Goal: Complete application form

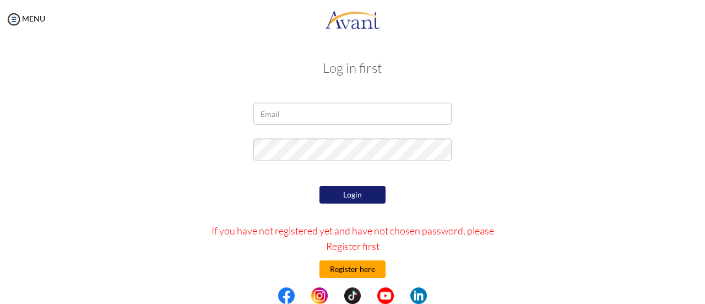
click at [349, 273] on button "Register here" at bounding box center [353, 269] width 66 height 18
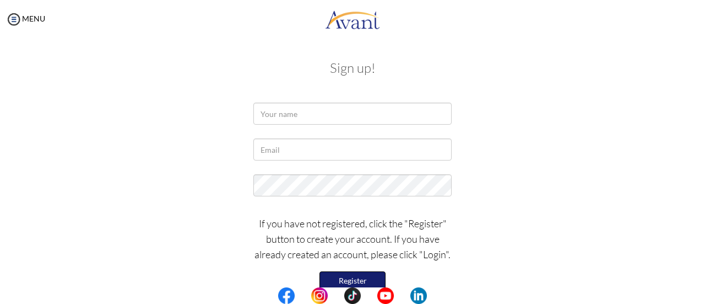
click at [349, 273] on button "Register" at bounding box center [353, 280] width 66 height 19
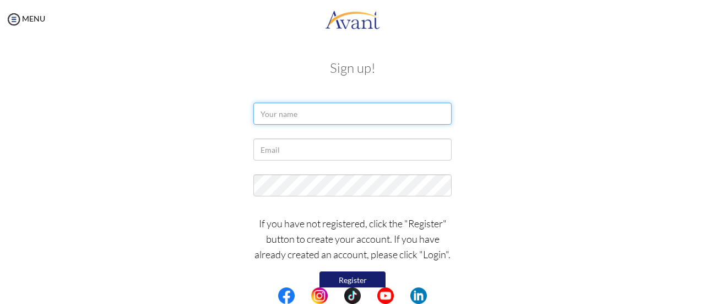
click at [342, 118] on input "text" at bounding box center [353, 114] width 198 height 22
type input "Michael Mugweru"
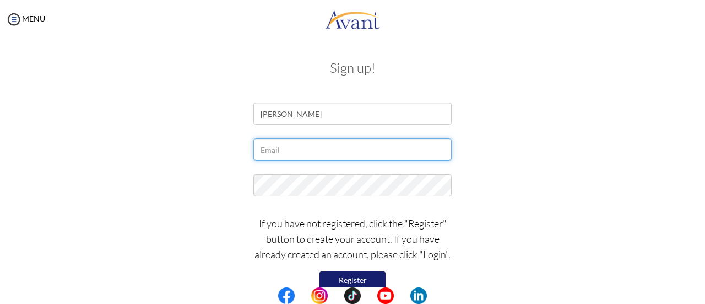
click at [324, 155] on input "text" at bounding box center [353, 149] width 198 height 22
type input "[EMAIL_ADDRESS][DOMAIN_NAME]"
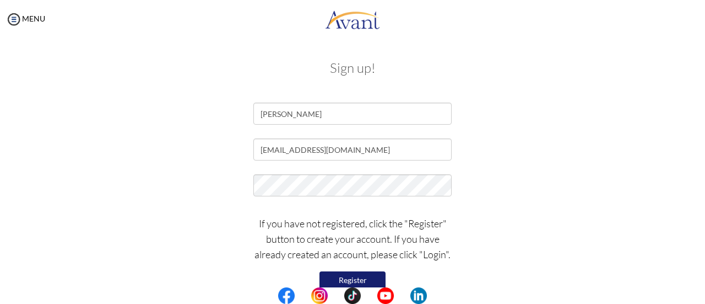
click at [351, 282] on button "Register" at bounding box center [353, 280] width 66 height 18
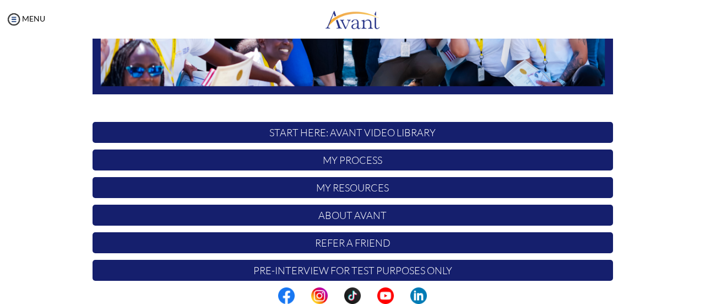
scroll to position [309, 0]
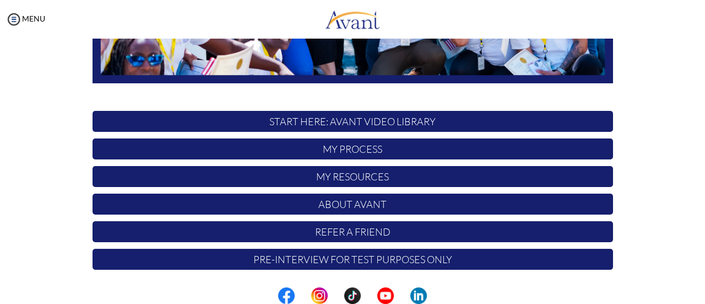
click at [336, 125] on p "START HERE: Avant Video Library" at bounding box center [353, 121] width 521 height 21
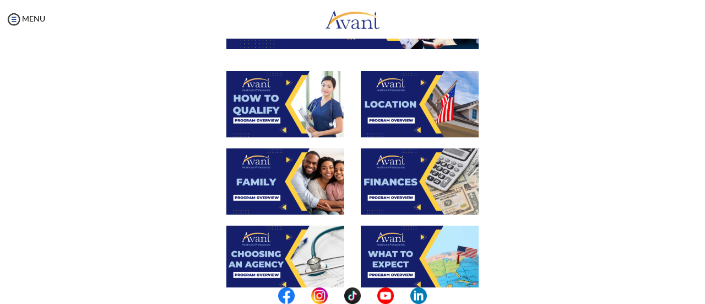
scroll to position [181, 0]
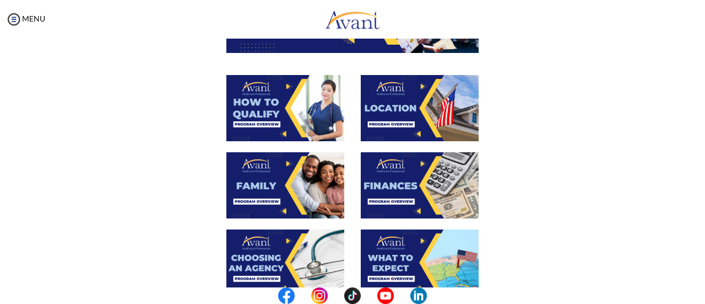
drag, startPoint x: 701, startPoint y: 132, endPoint x: 693, endPoint y: 91, distance: 41.5
click at [693, 91] on div "My Status What is the next step? We would like you to watch the introductory vi…" at bounding box center [352, 191] width 705 height 304
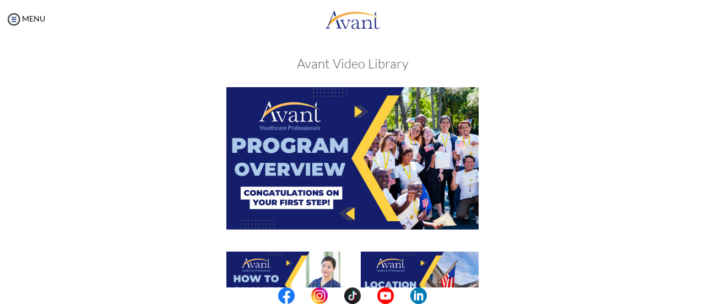
scroll to position [6, 0]
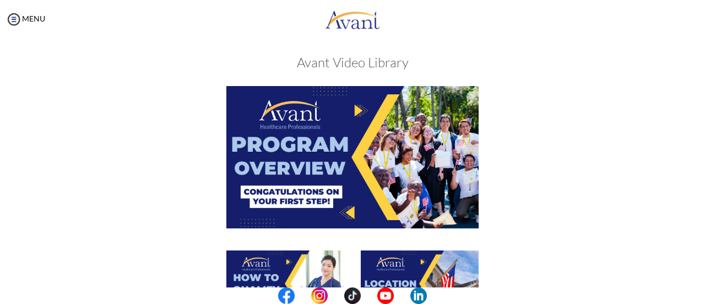
click at [356, 115] on img at bounding box center [353, 157] width 252 height 142
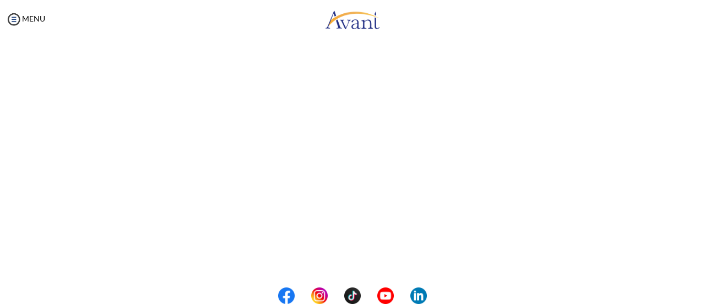
scroll to position [238, 0]
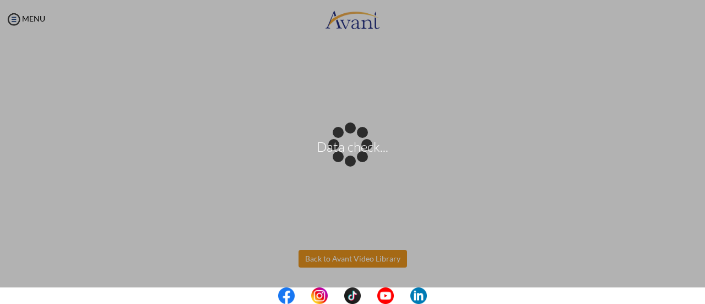
click at [359, 257] on body "Data check... Maintenance break. Please come back in 2 hours. MENU My Status Wh…" at bounding box center [352, 152] width 705 height 304
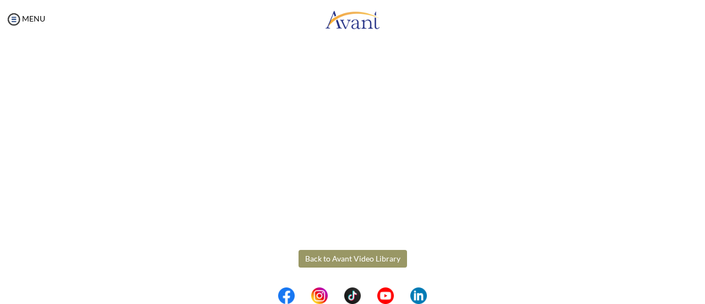
click at [337, 260] on button "Back to Avant Video Library" at bounding box center [353, 259] width 109 height 18
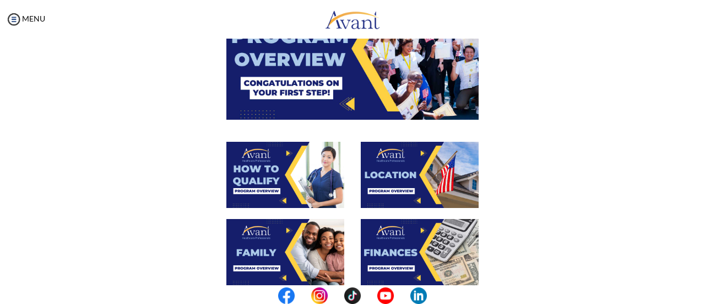
scroll to position [131, 0]
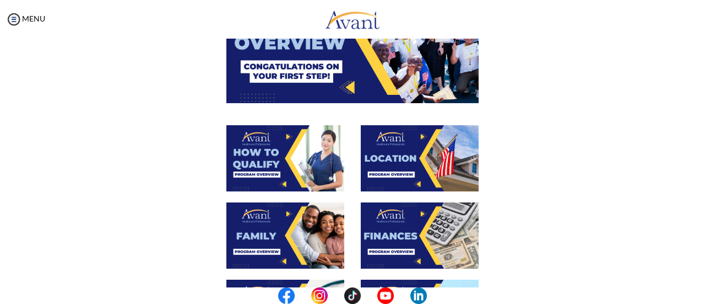
click at [280, 162] on img at bounding box center [286, 158] width 118 height 66
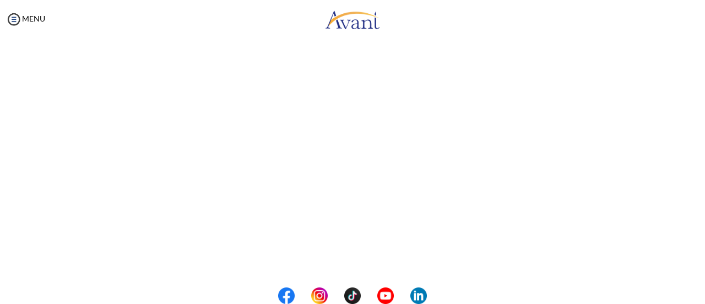
scroll to position [238, 0]
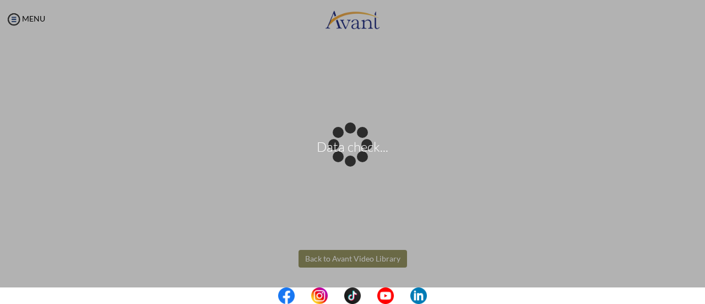
click at [379, 260] on body "Data check... Maintenance break. Please come back in 2 hours. MENU My Status Wh…" at bounding box center [352, 152] width 705 height 304
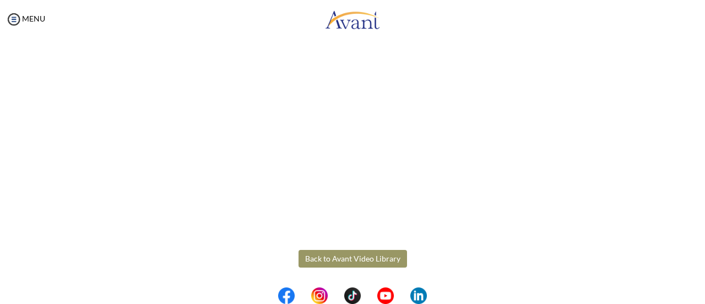
click at [364, 257] on button "Back to Avant Video Library" at bounding box center [353, 259] width 109 height 18
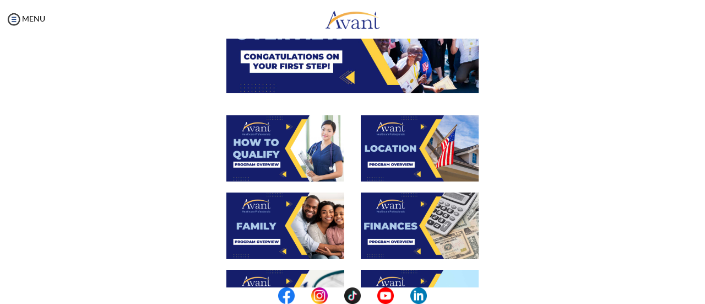
scroll to position [143, 0]
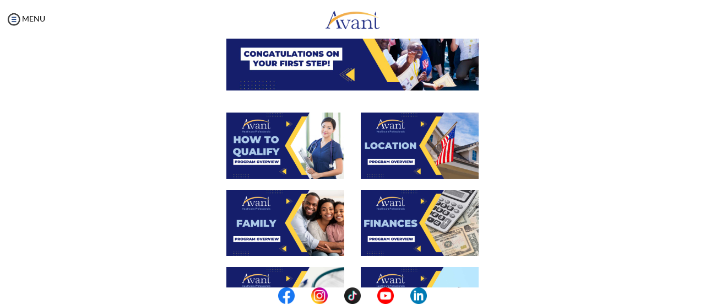
click at [404, 142] on img at bounding box center [420, 145] width 118 height 66
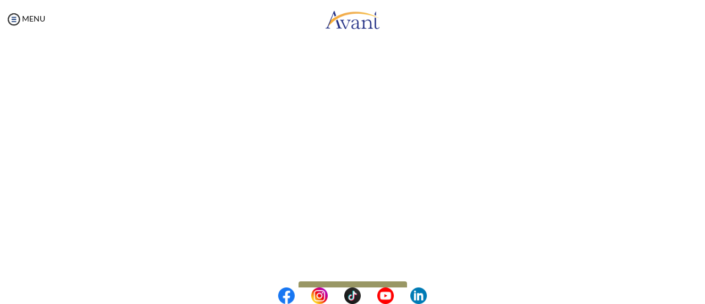
scroll to position [238, 0]
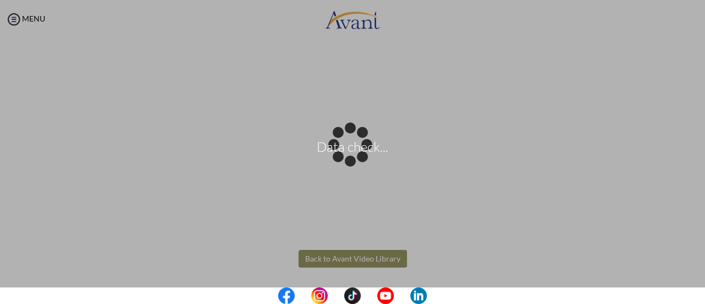
click at [366, 263] on body "Data check... Maintenance break. Please come back in 2 hours. MENU My Status Wh…" at bounding box center [352, 152] width 705 height 304
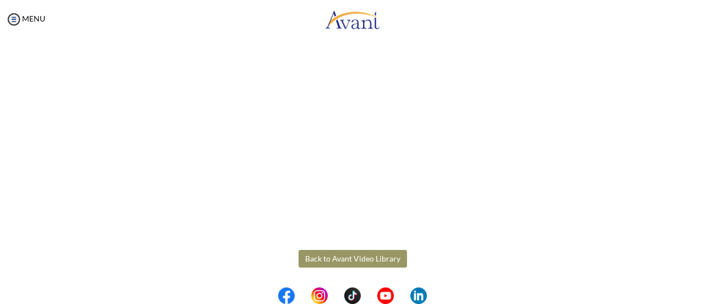
click at [351, 260] on button "Back to Avant Video Library" at bounding box center [353, 259] width 109 height 18
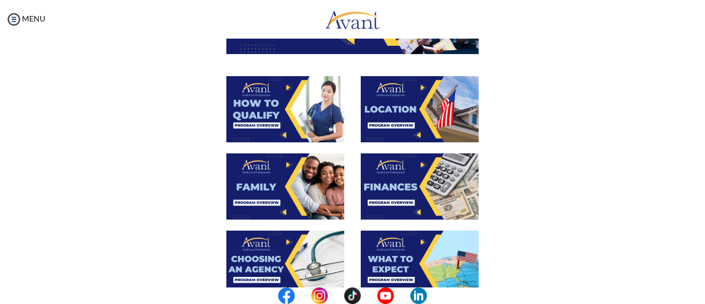
scroll to position [185, 0]
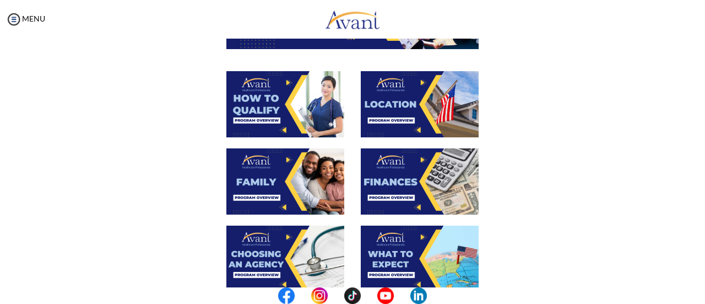
click at [276, 173] on img at bounding box center [286, 181] width 118 height 66
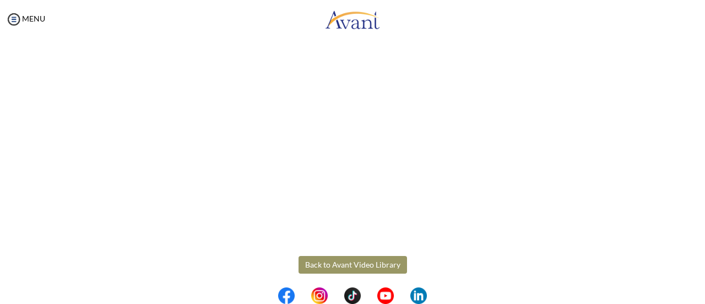
scroll to position [356, 0]
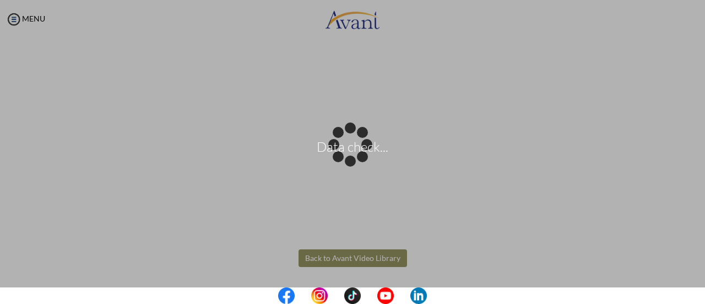
click at [373, 260] on body "Data check... Maintenance break. Please come back in 2 hours. MENU My Status Wh…" at bounding box center [352, 152] width 705 height 304
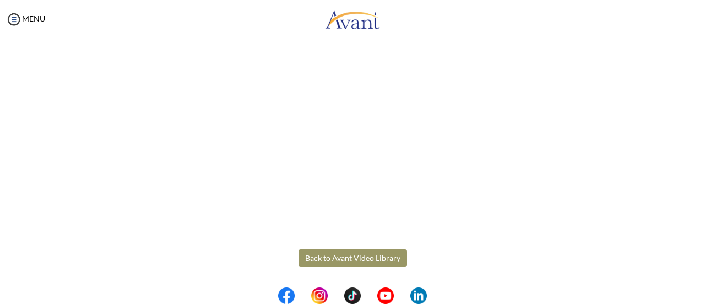
click at [351, 257] on button "Back to Avant Video Library" at bounding box center [353, 258] width 109 height 18
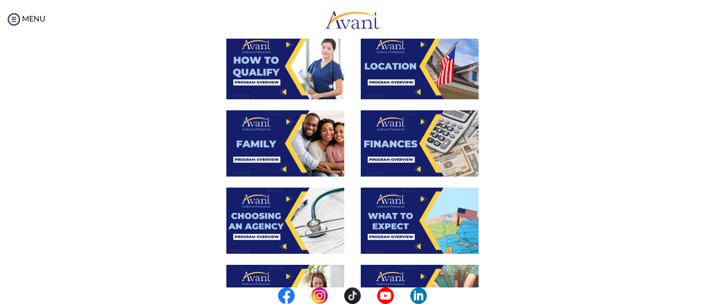
scroll to position [225, 0]
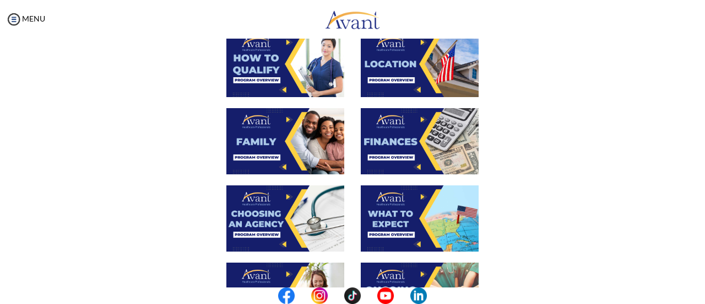
click at [411, 139] on img at bounding box center [420, 141] width 118 height 66
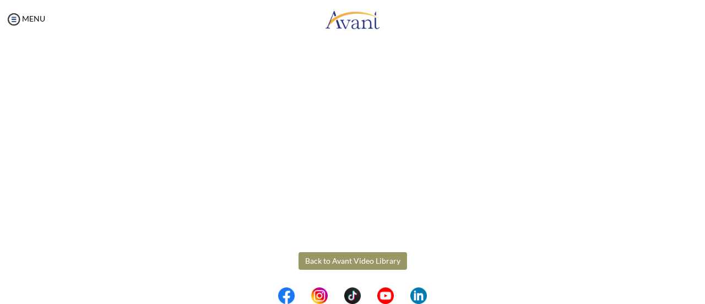
scroll to position [238, 0]
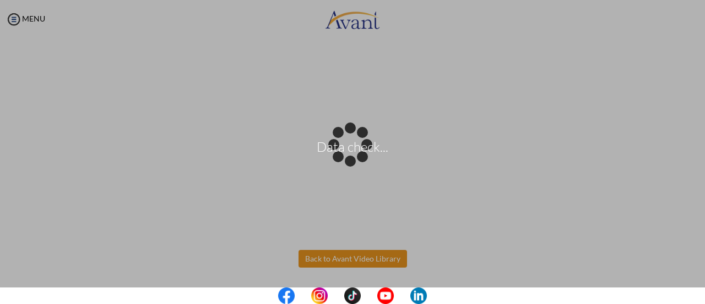
click at [351, 261] on body "Data check... Maintenance break. Please come back in 2 hours. MENU My Status Wh…" at bounding box center [352, 152] width 705 height 304
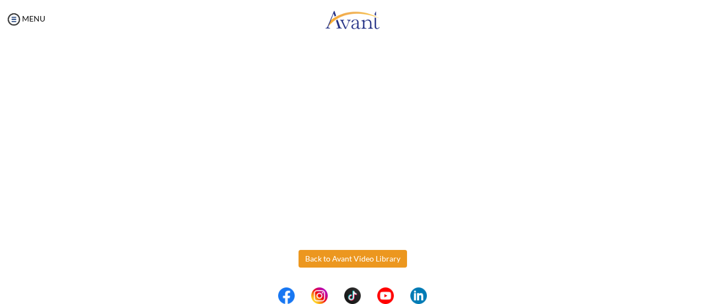
click at [351, 261] on button "Back to Avant Video Library" at bounding box center [353, 259] width 109 height 18
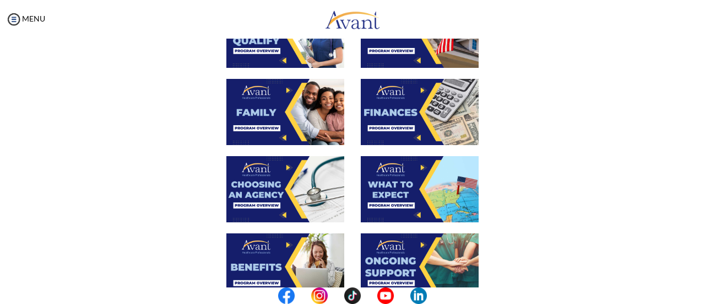
scroll to position [260, 0]
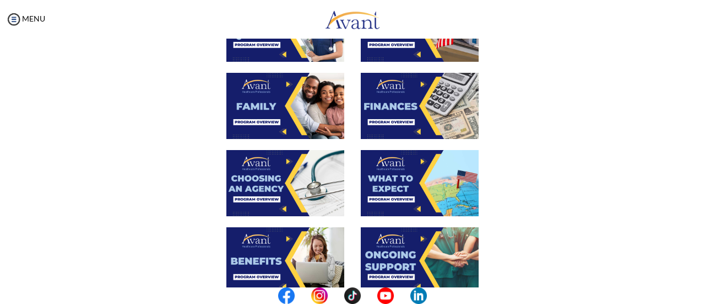
click at [271, 182] on img at bounding box center [286, 183] width 118 height 66
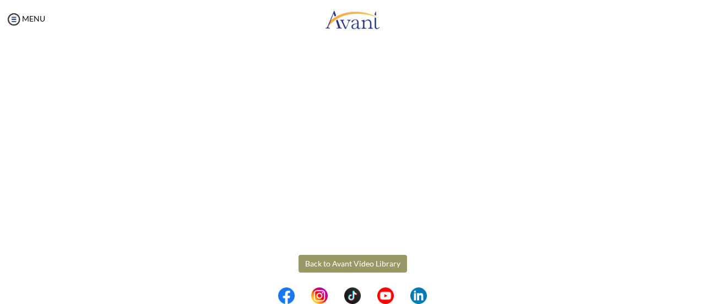
scroll to position [356, 0]
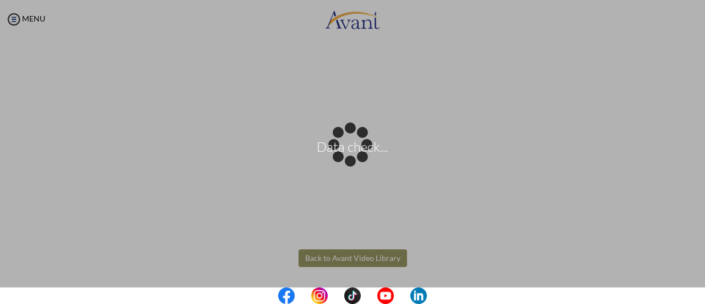
click at [374, 263] on body "Data check... Maintenance break. Please come back in 2 hours. MENU My Status Wh…" at bounding box center [352, 152] width 705 height 304
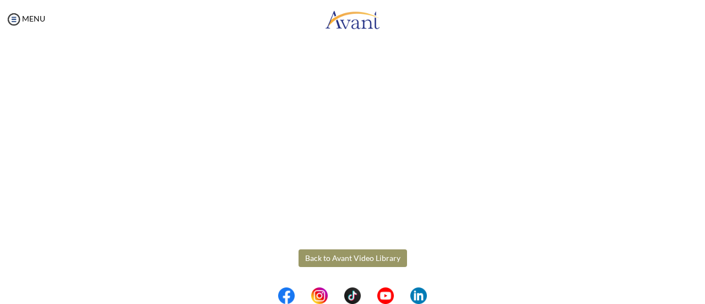
click at [365, 258] on button "Back to Avant Video Library" at bounding box center [353, 258] width 109 height 18
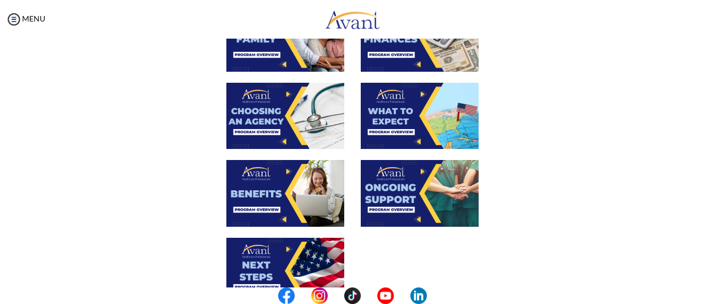
scroll to position [328, 0]
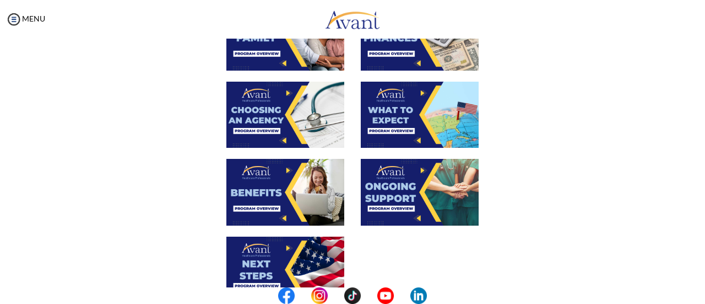
click at [424, 124] on img at bounding box center [420, 115] width 118 height 66
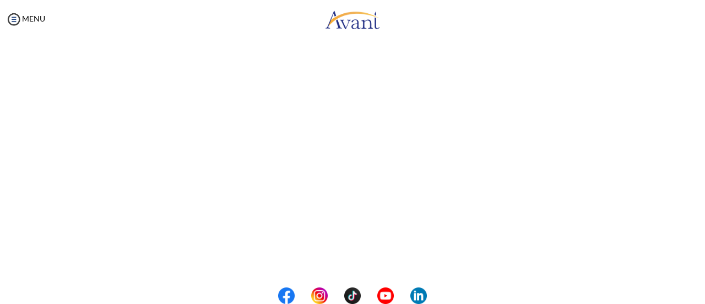
scroll to position [356, 0]
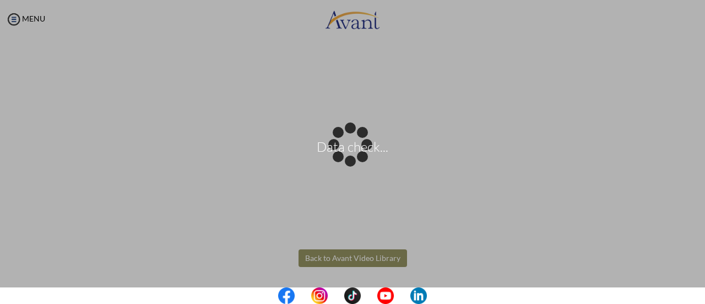
click at [367, 257] on body "Data check... Maintenance break. Please come back in 2 hours. MENU My Status Wh…" at bounding box center [352, 152] width 705 height 304
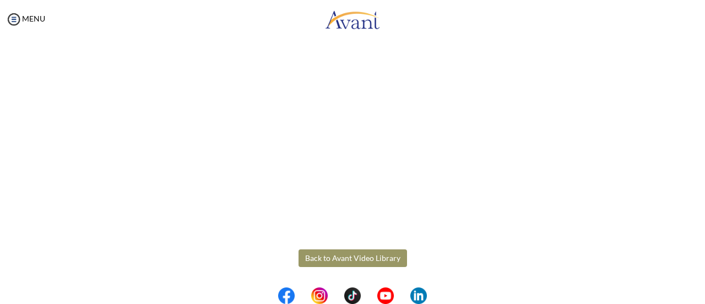
click at [364, 262] on button "Back to Avant Video Library" at bounding box center [353, 258] width 109 height 18
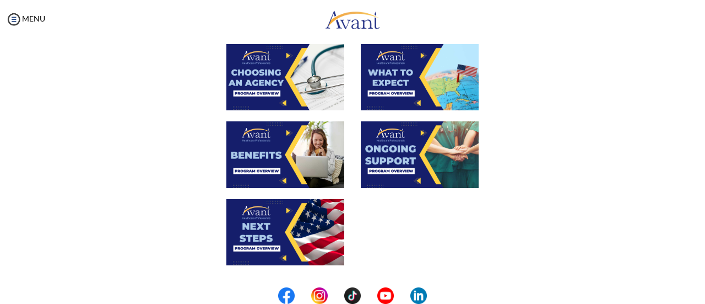
scroll to position [371, 0]
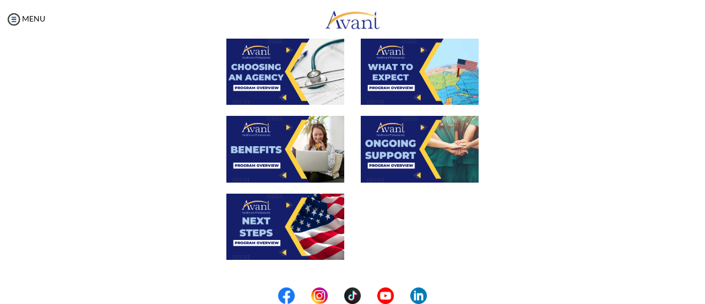
click at [272, 148] on img at bounding box center [286, 149] width 118 height 66
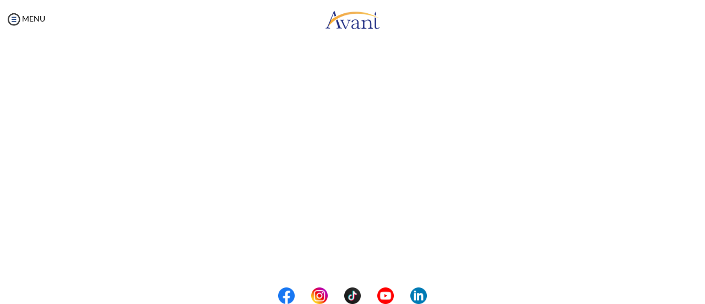
scroll to position [356, 0]
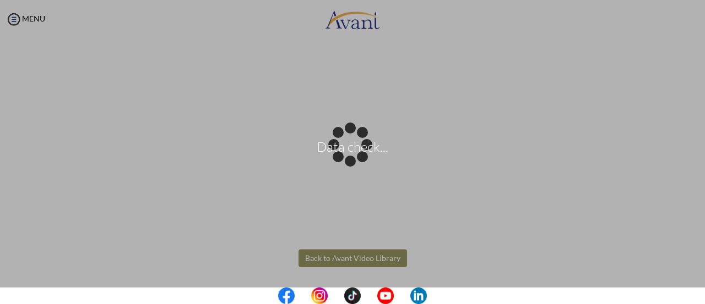
click at [351, 261] on body "Data check... Maintenance break. Please come back in 2 hours. MENU My Status Wh…" at bounding box center [352, 152] width 705 height 304
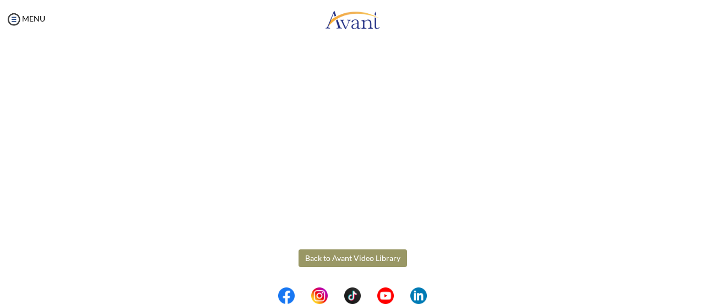
click at [351, 261] on button "Back to Avant Video Library" at bounding box center [353, 258] width 109 height 18
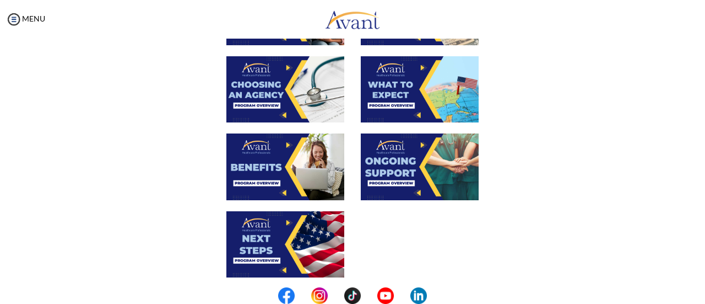
scroll to position [371, 0]
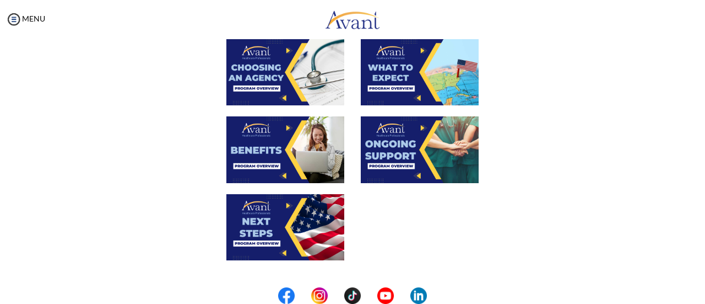
click at [403, 146] on img at bounding box center [420, 149] width 118 height 66
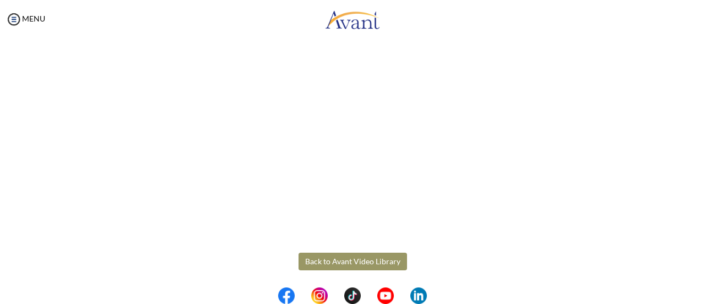
scroll to position [356, 0]
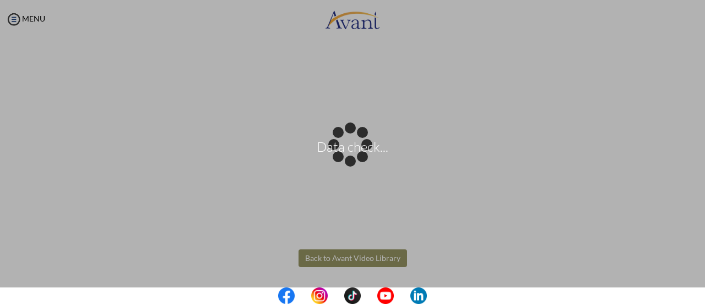
click at [357, 260] on body "Data check... Maintenance break. Please come back in 2 hours. MENU My Status Wh…" at bounding box center [352, 152] width 705 height 304
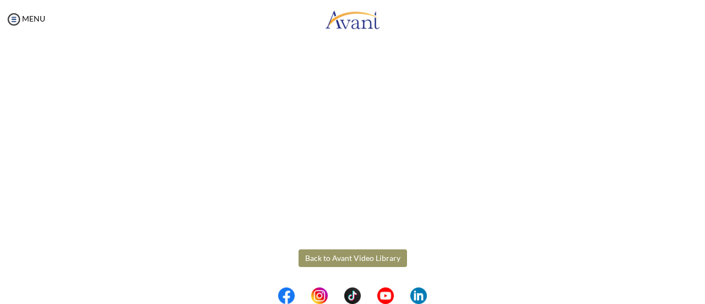
click at [357, 260] on button "Back to Avant Video Library" at bounding box center [353, 258] width 109 height 18
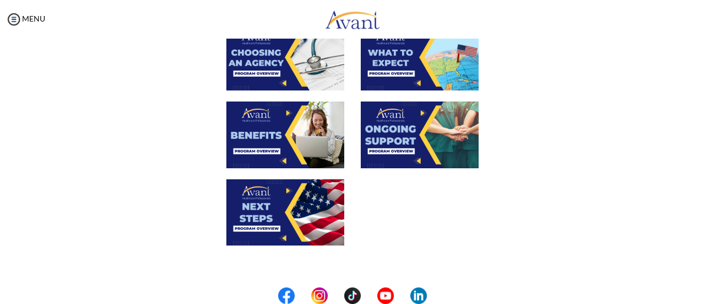
scroll to position [389, 0]
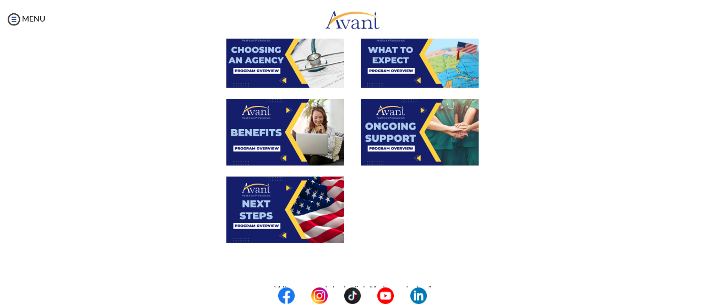
click at [271, 207] on img at bounding box center [286, 209] width 118 height 66
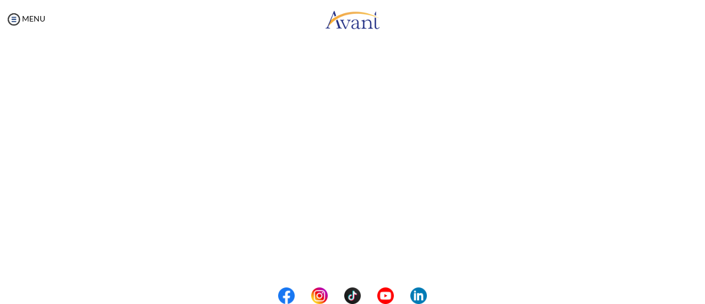
scroll to position [79, 0]
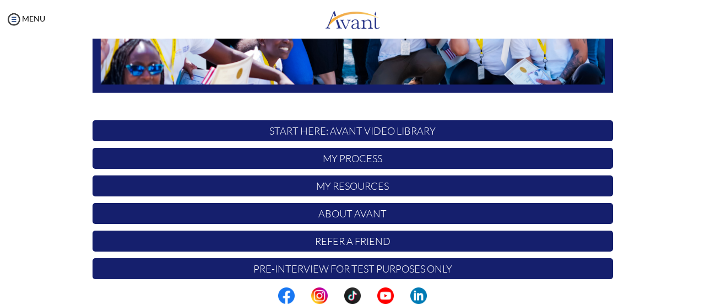
scroll to position [309, 0]
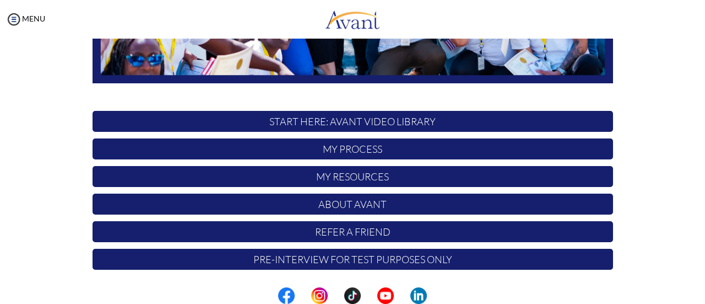
click at [409, 260] on p "Pre-Interview for test purposes only" at bounding box center [353, 259] width 521 height 21
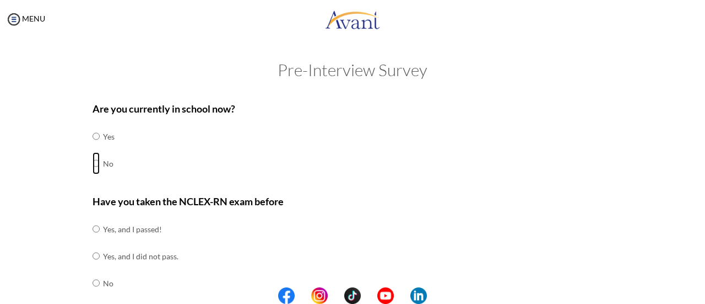
click at [93, 161] on input "radio" at bounding box center [96, 163] width 7 height 22
radio input "true"
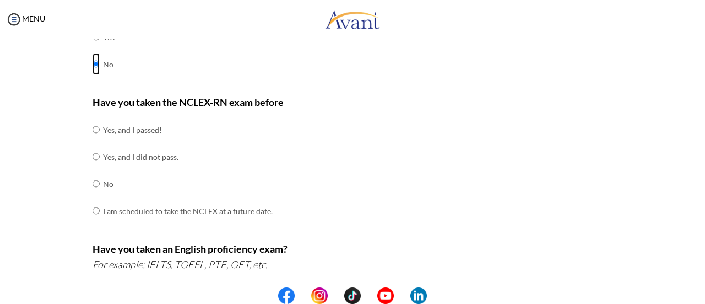
scroll to position [101, 0]
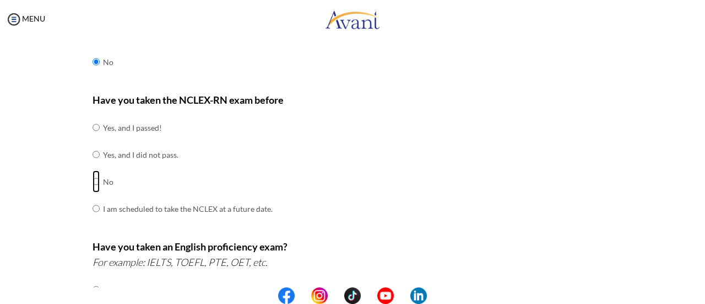
click at [93, 179] on input "radio" at bounding box center [96, 181] width 7 height 22
radio input "true"
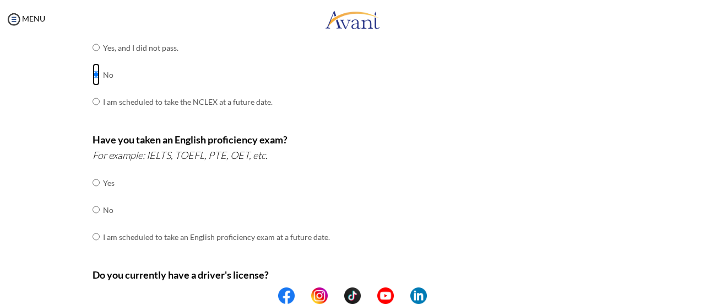
scroll to position [216, 0]
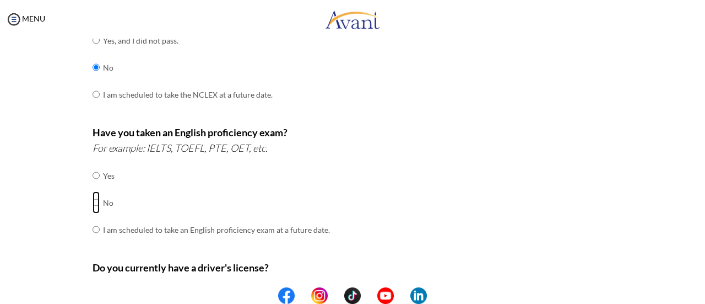
click at [93, 202] on input "radio" at bounding box center [96, 202] width 7 height 22
radio input "true"
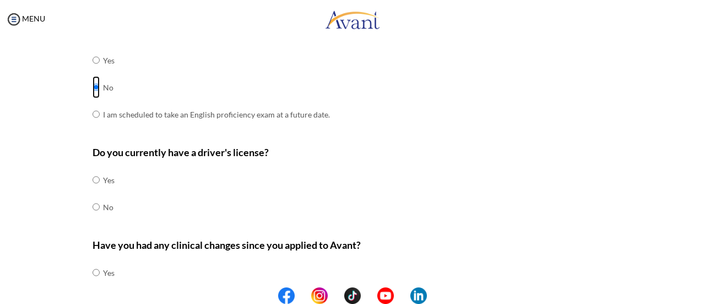
scroll to position [344, 0]
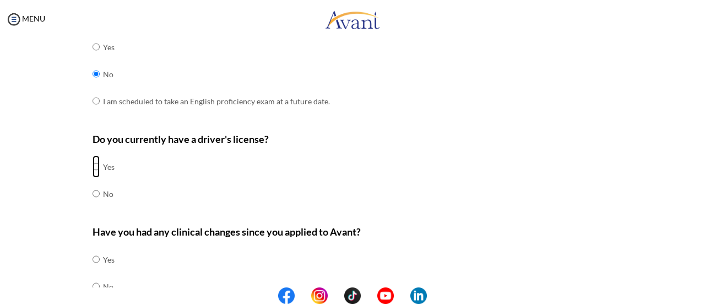
click at [93, 165] on input "radio" at bounding box center [96, 166] width 7 height 22
radio input "true"
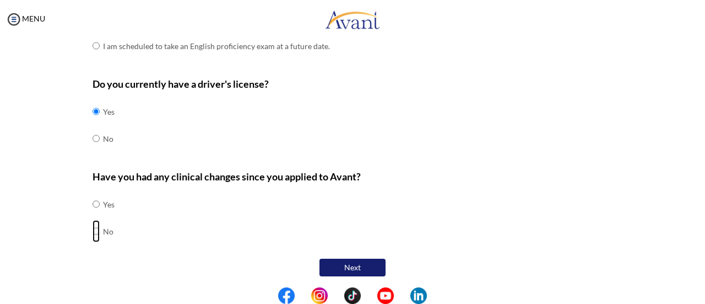
click at [93, 229] on input "radio" at bounding box center [96, 231] width 7 height 22
radio input "true"
click at [343, 268] on button "Next" at bounding box center [353, 267] width 66 height 18
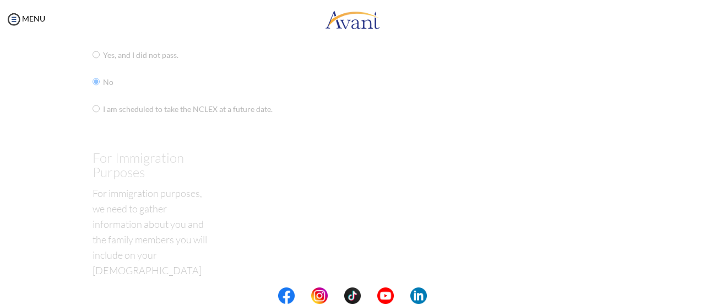
scroll to position [22, 0]
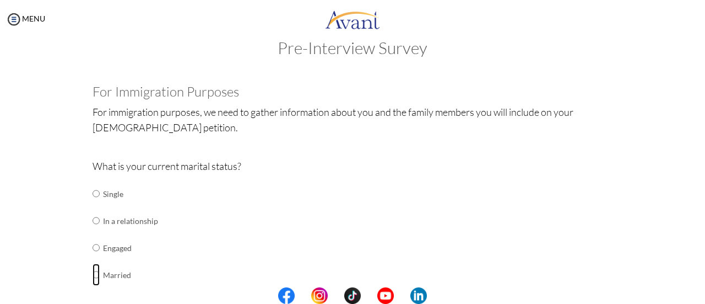
click at [93, 274] on input "radio" at bounding box center [96, 274] width 7 height 22
radio input "true"
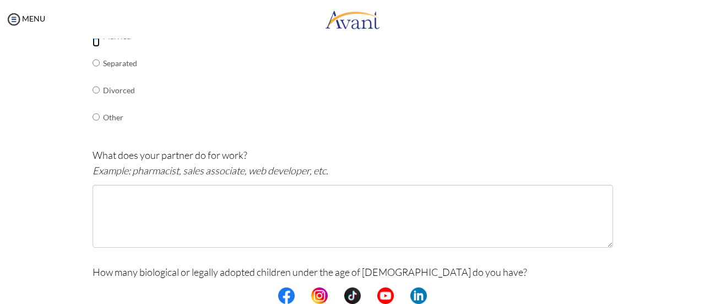
scroll to position [268, 0]
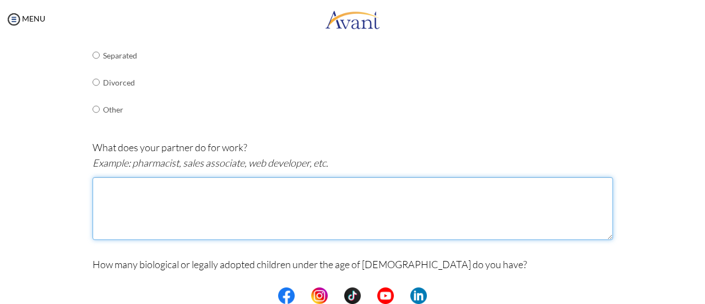
click at [290, 205] on textarea at bounding box center [353, 208] width 521 height 63
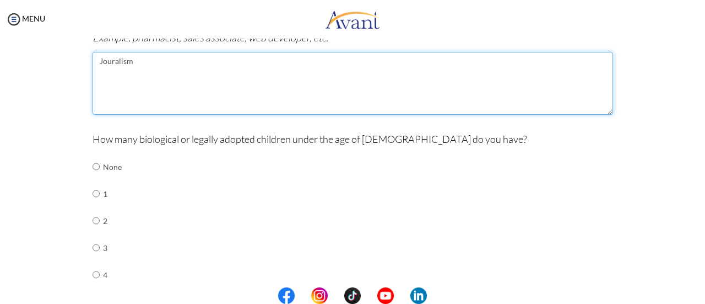
scroll to position [399, 0]
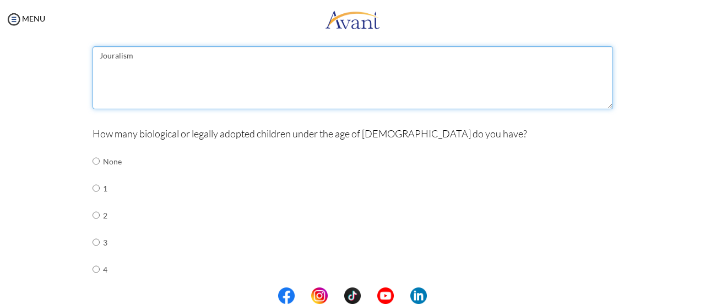
type textarea "Jouralism"
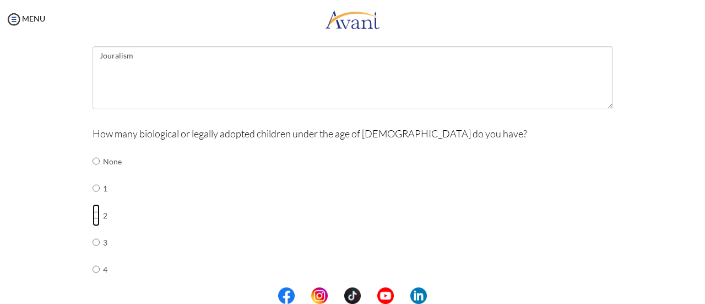
click at [93, 212] on input "radio" at bounding box center [96, 215] width 7 height 22
radio input "true"
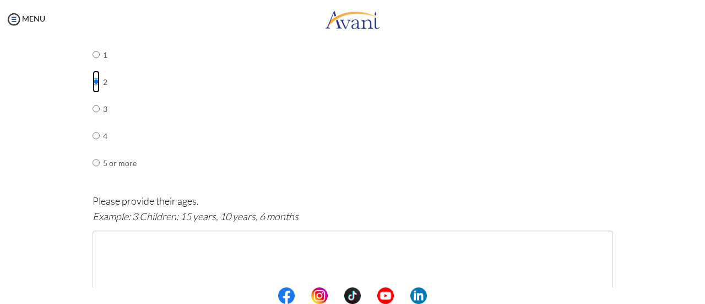
scroll to position [534, 0]
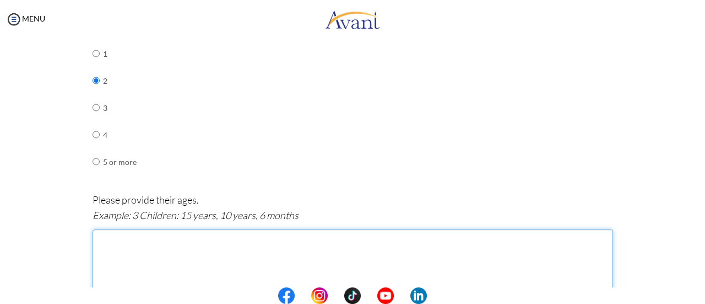
click at [223, 244] on textarea at bounding box center [353, 260] width 521 height 63
click at [95, 234] on textarea "12 years and 7years" at bounding box center [353, 260] width 521 height 63
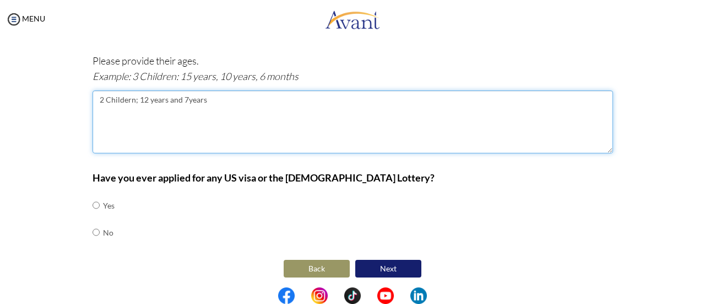
type textarea "2 Childern; 12 years and 7years"
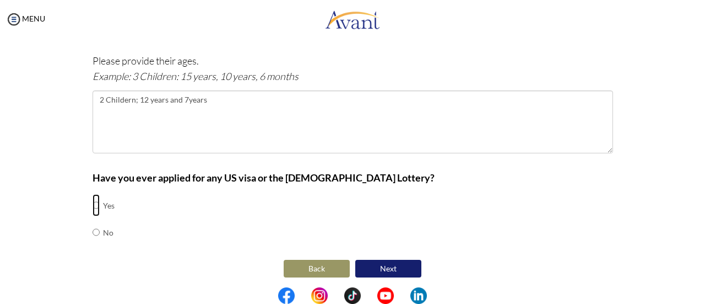
click at [93, 202] on input "radio" at bounding box center [96, 205] width 7 height 22
radio input "true"
click at [396, 265] on button "Next" at bounding box center [389, 269] width 66 height 18
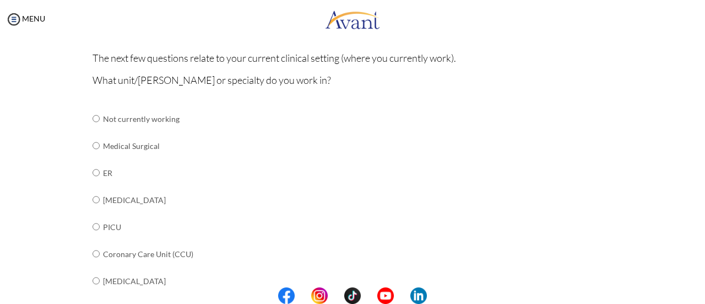
scroll to position [95, 0]
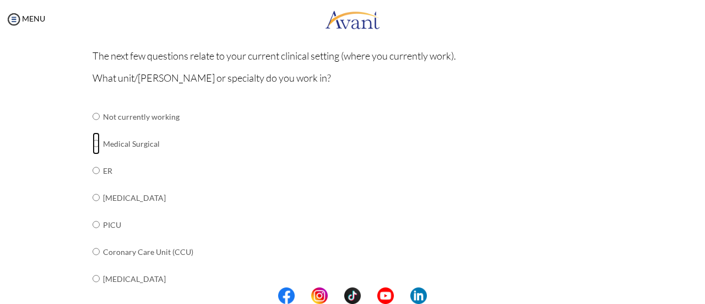
click at [93, 139] on input "radio" at bounding box center [96, 143] width 7 height 22
radio input "true"
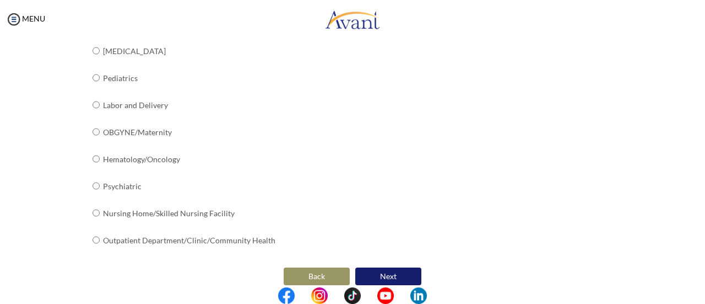
scroll to position [492, 0]
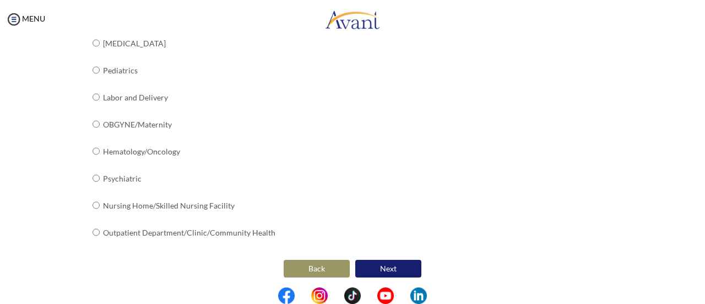
click at [391, 271] on button "Next" at bounding box center [389, 269] width 66 height 18
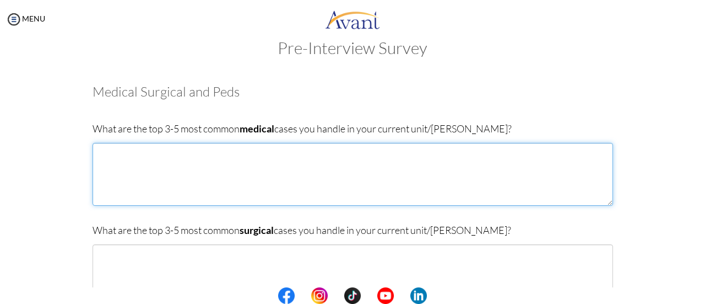
click at [111, 159] on textarea at bounding box center [353, 174] width 521 height 63
type textarea "H"
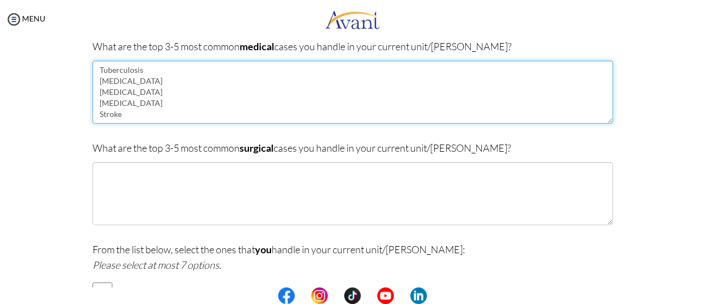
scroll to position [106, 0]
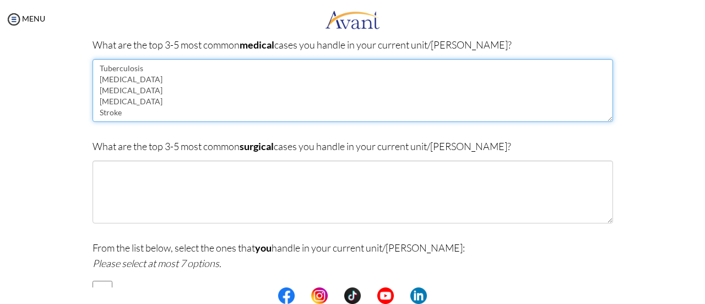
type textarea "Tuberculosis Hypertension Diabetes Cancer Stroke"
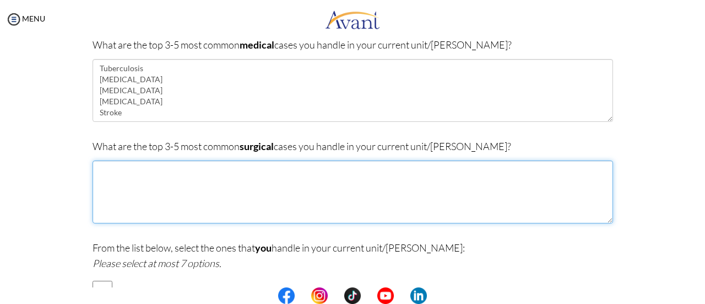
click at [101, 181] on textarea at bounding box center [353, 191] width 521 height 63
type textarea "C"
click at [123, 182] on textarea "Fracture TURBT Amputation" at bounding box center [353, 191] width 521 height 63
click at [143, 191] on textarea "Fracture TURBT Amputation" at bounding box center [353, 191] width 521 height 63
type textarea "Fracture TURBT Amputation"
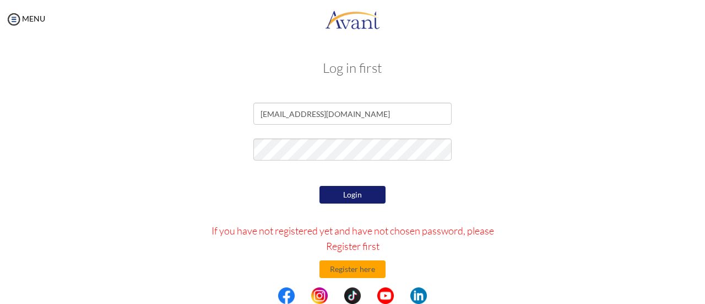
click at [342, 190] on button "Login" at bounding box center [353, 195] width 66 height 18
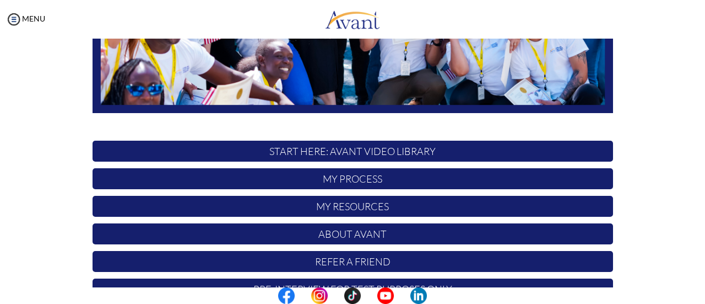
scroll to position [309, 0]
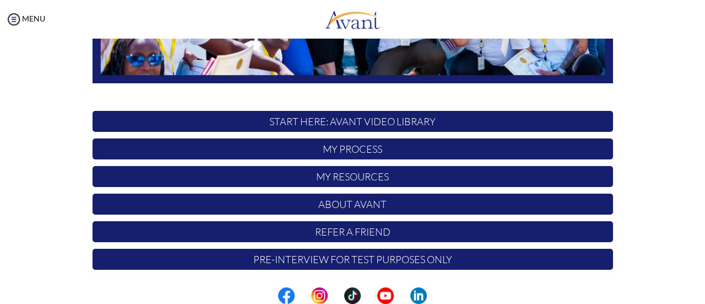
click at [352, 258] on p "Pre-Interview for test purposes only" at bounding box center [353, 259] width 521 height 21
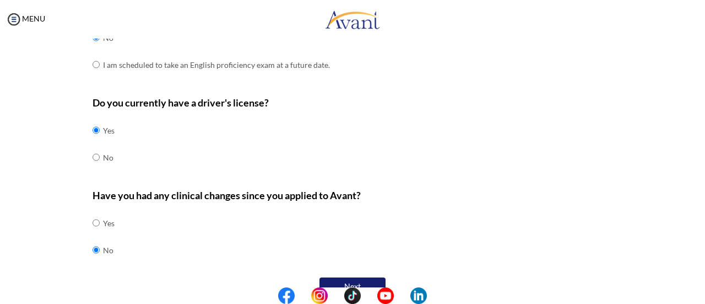
scroll to position [399, 0]
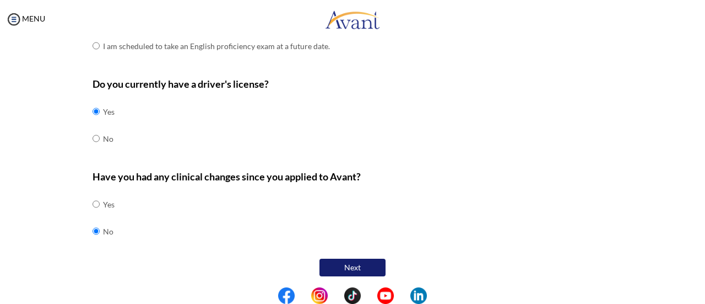
click at [348, 267] on button "Next" at bounding box center [353, 267] width 66 height 18
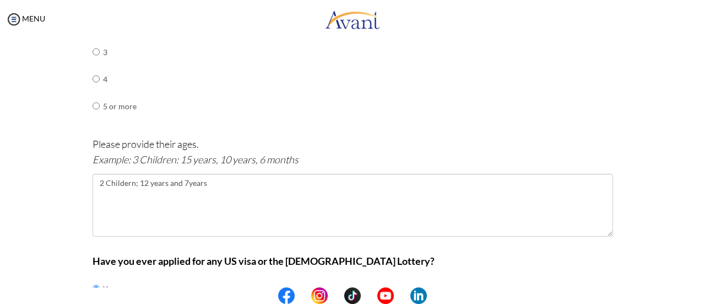
scroll to position [672, 0]
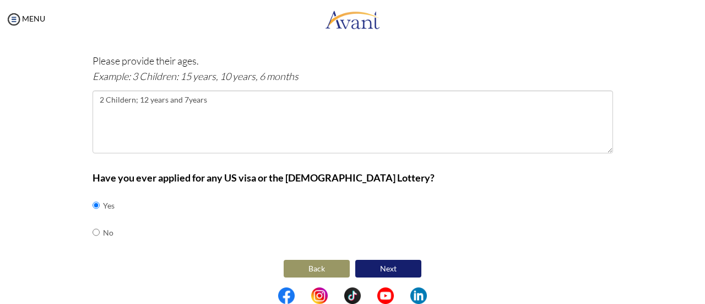
click at [403, 269] on button "Next" at bounding box center [389, 269] width 66 height 18
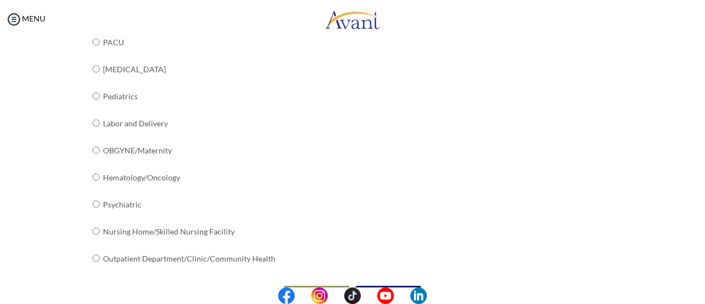
scroll to position [492, 0]
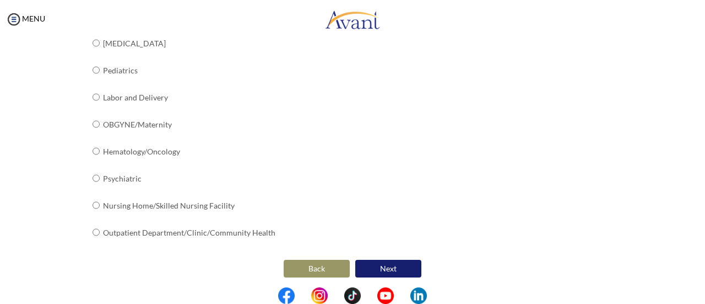
click at [377, 271] on button "Next" at bounding box center [389, 269] width 66 height 18
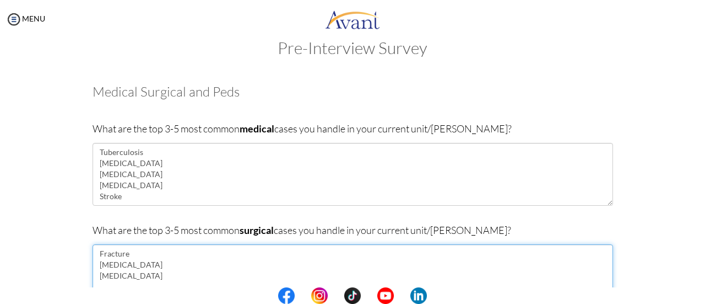
click at [137, 253] on textarea "Fracture TURBT Amputation" at bounding box center [353, 275] width 521 height 63
click at [131, 261] on textarea "Hernia repair TURBT Amputation" at bounding box center [353, 275] width 521 height 63
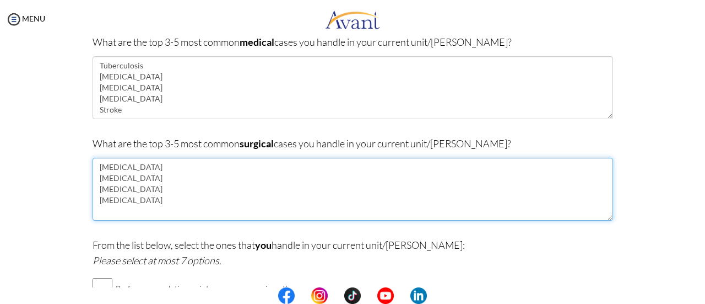
scroll to position [122, 0]
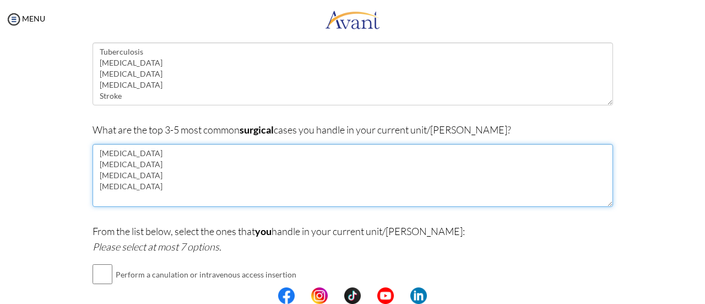
click at [142, 190] on textarea "Hernia repair Hip replacement Knee replacement Amputation" at bounding box center [353, 175] width 521 height 63
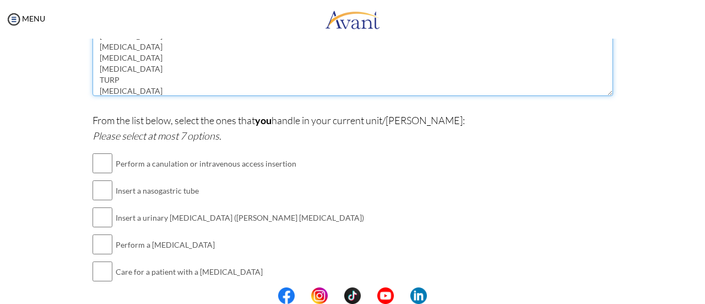
scroll to position [258, 0]
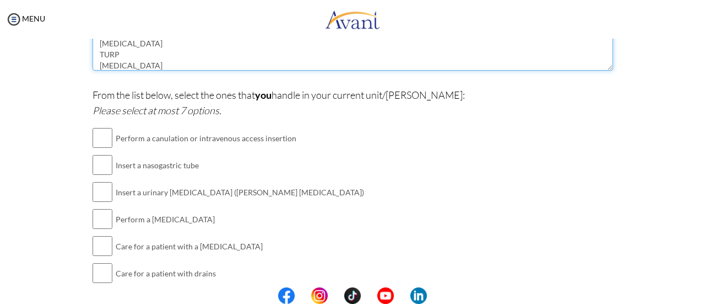
type textarea "Hernia repair Hip replacement Knee replacement Amputation TURP Craniotomy"
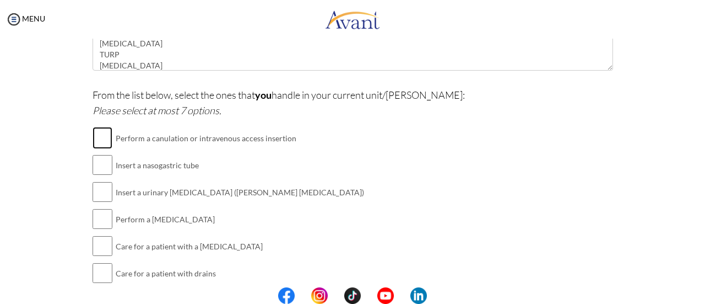
click at [101, 136] on input "checkbox" at bounding box center [103, 138] width 20 height 22
checkbox input "true"
click at [99, 174] on input "checkbox" at bounding box center [103, 165] width 20 height 22
checkbox input "true"
click at [93, 196] on input "checkbox" at bounding box center [103, 192] width 20 height 22
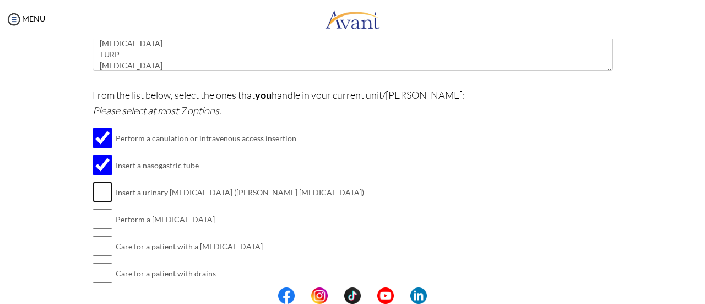
checkbox input "true"
click at [97, 218] on input "checkbox" at bounding box center [103, 219] width 20 height 22
checkbox input "true"
click at [105, 247] on input "checkbox" at bounding box center [103, 246] width 20 height 22
checkbox input "true"
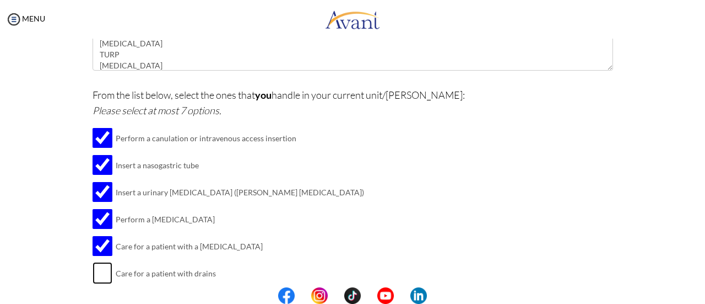
click at [104, 266] on input "checkbox" at bounding box center [103, 273] width 20 height 22
checkbox input "true"
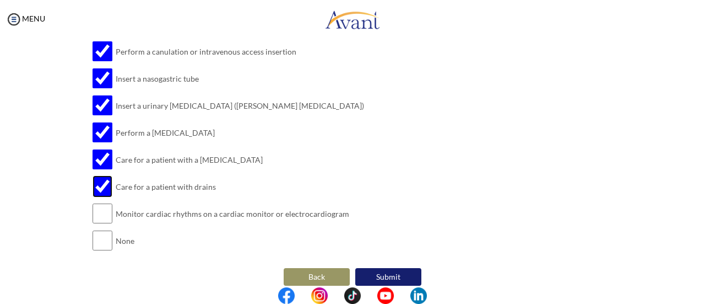
scroll to position [355, 0]
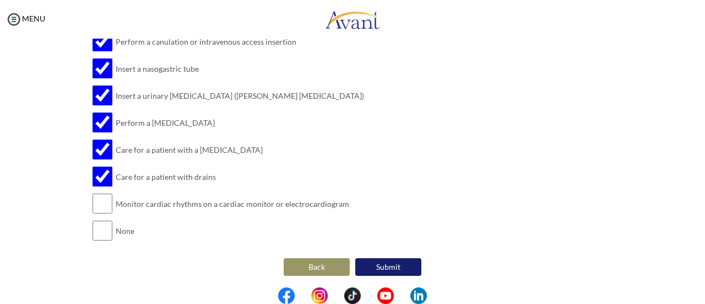
click at [375, 263] on button "Submit" at bounding box center [389, 267] width 66 height 18
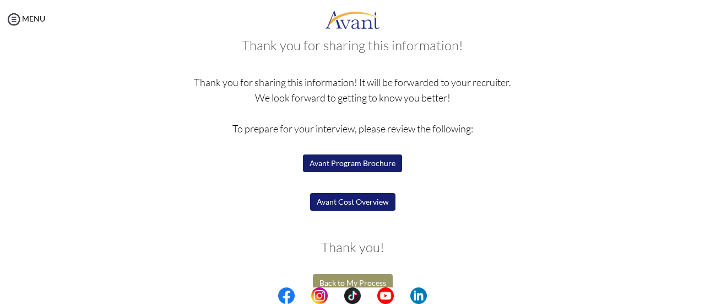
scroll to position [69, 0]
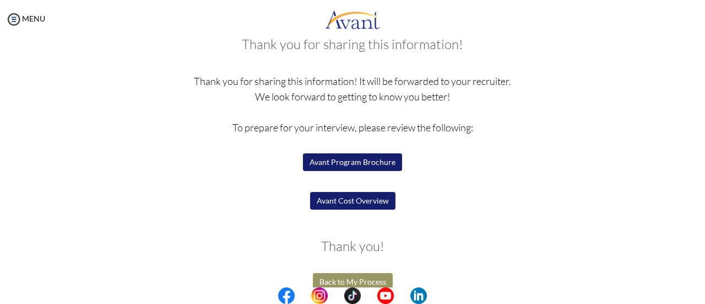
click at [351, 160] on button "Avant Program Brochure" at bounding box center [352, 162] width 99 height 18
